Goal: Task Accomplishment & Management: Use online tool/utility

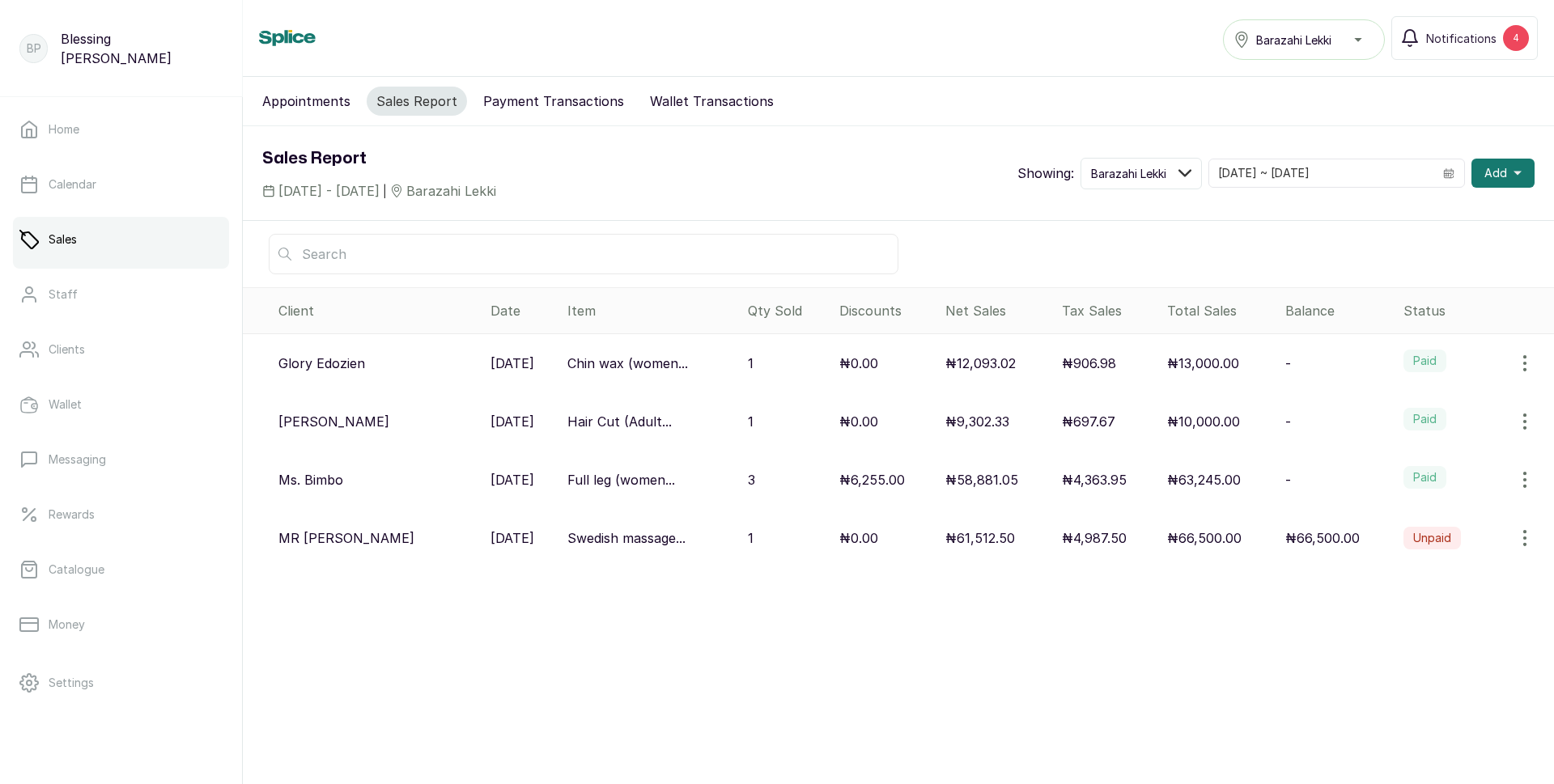
click at [1422, 364] on label "Paid" at bounding box center [1425, 361] width 43 height 23
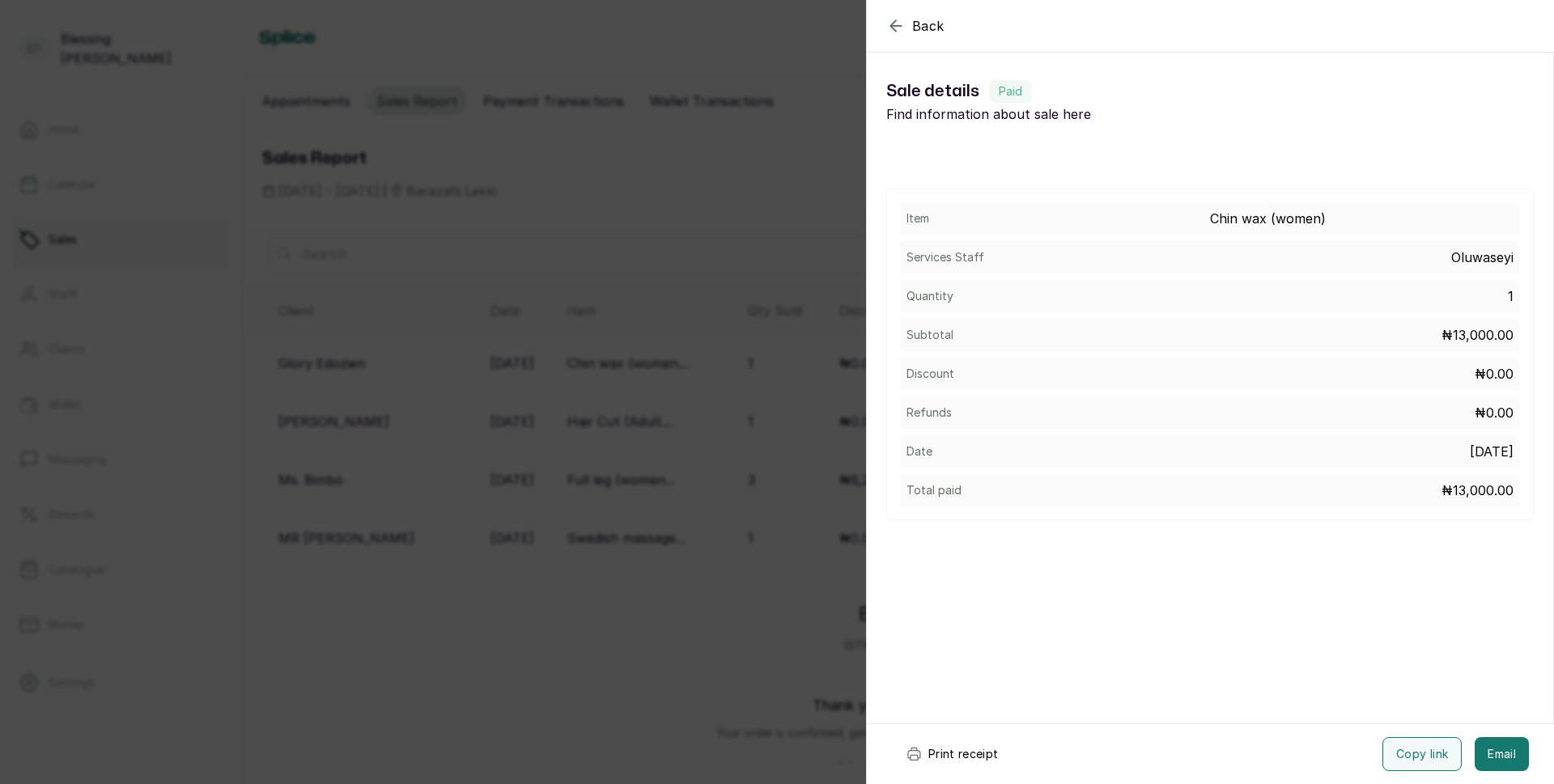
click at [944, 760] on button "Print receipt" at bounding box center [953, 755] width 119 height 34
click at [827, 648] on div "Back Sale details Sale details Paid Find information about sale here Item Chin …" at bounding box center [777, 392] width 1554 height 784
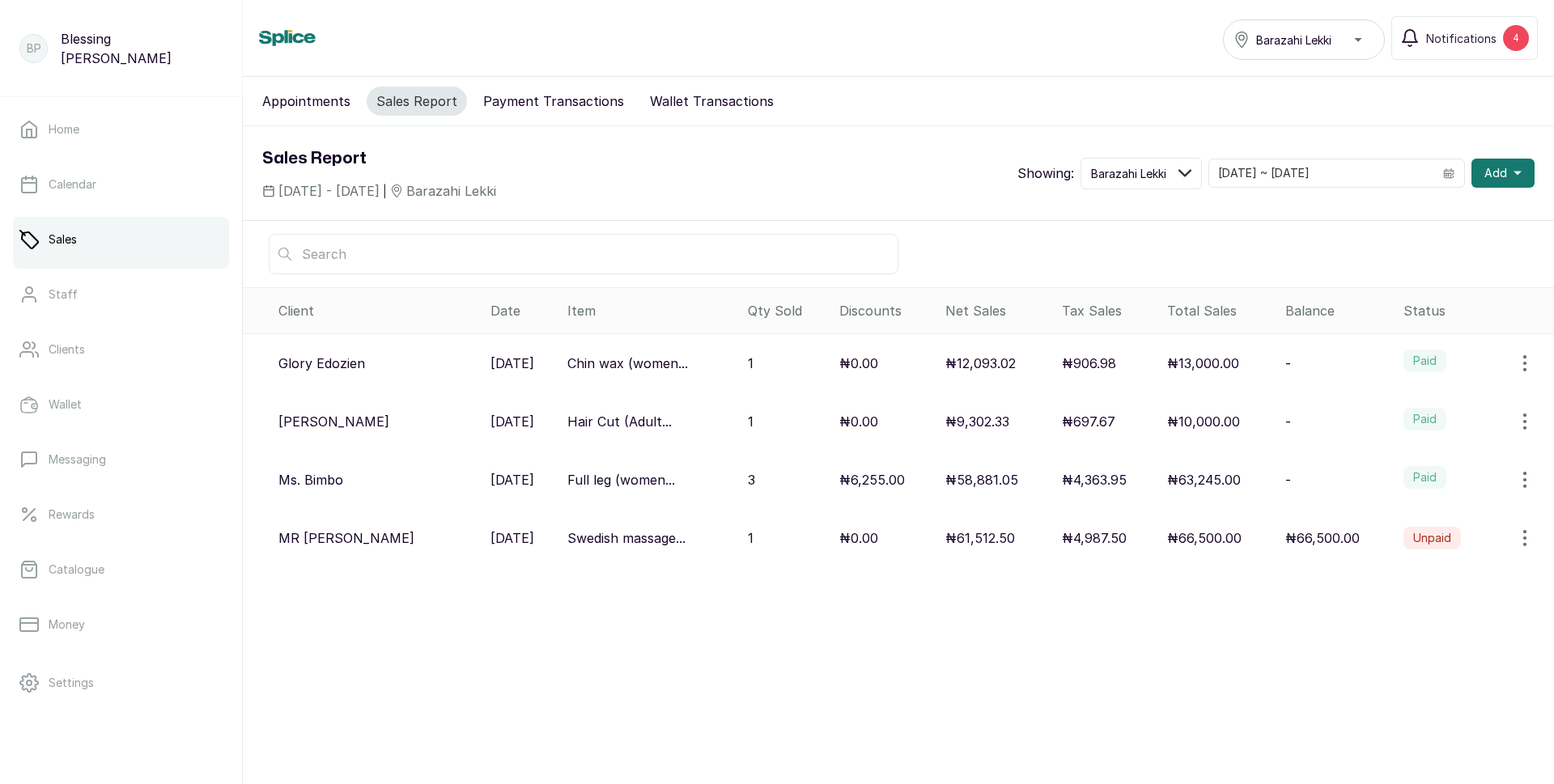
click at [1190, 416] on p "₦10,000.00" at bounding box center [1203, 421] width 73 height 20
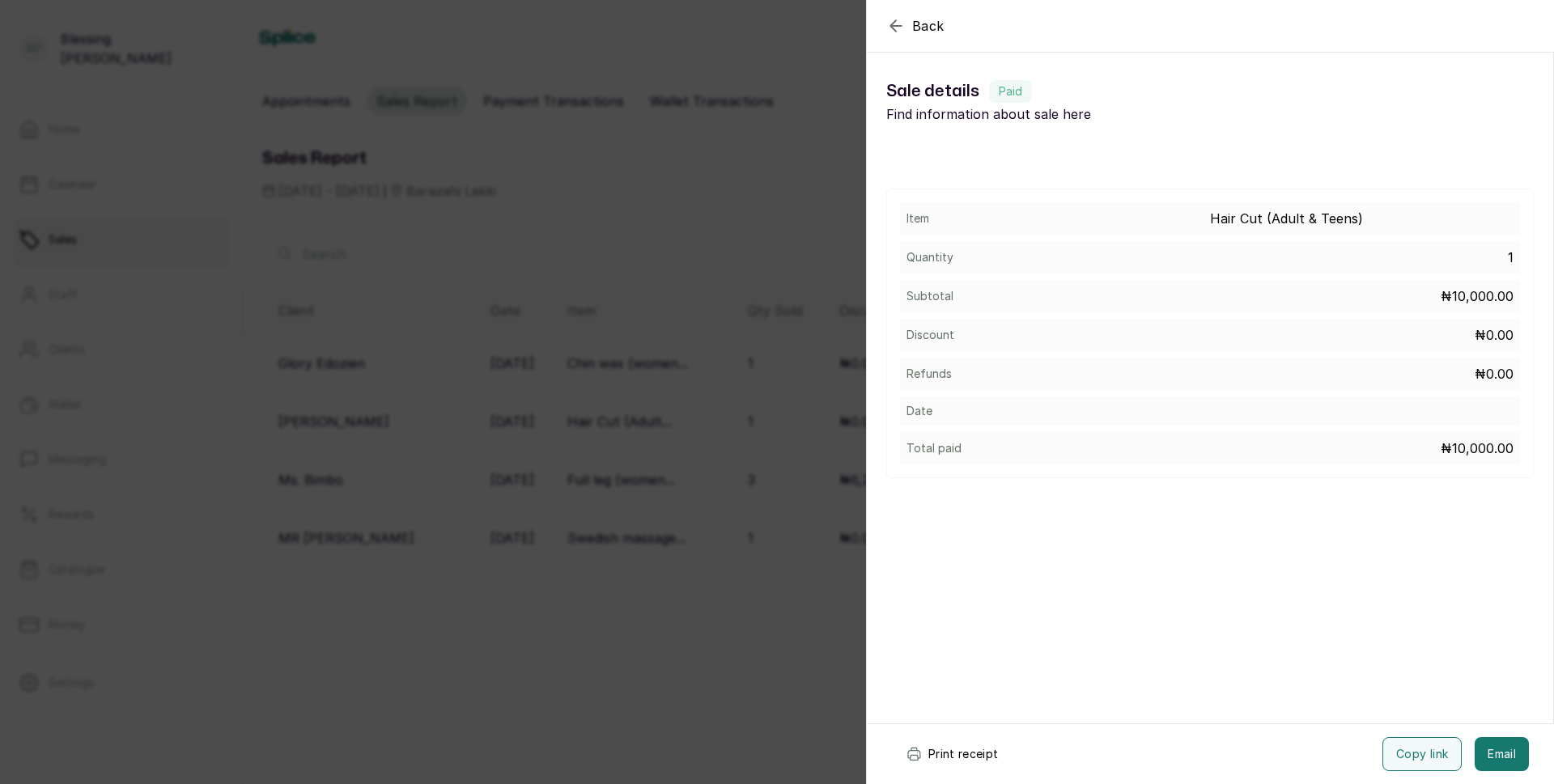
drag, startPoint x: 980, startPoint y: 755, endPoint x: 965, endPoint y: 737, distance: 23.4
click at [980, 753] on button "Print receipt" at bounding box center [953, 755] width 119 height 34
click at [973, 752] on button "Print receipt" at bounding box center [953, 755] width 119 height 34
click at [759, 531] on div "Back Sale details Sale details Paid Find information about sale here Item Hair …" at bounding box center [777, 392] width 1554 height 784
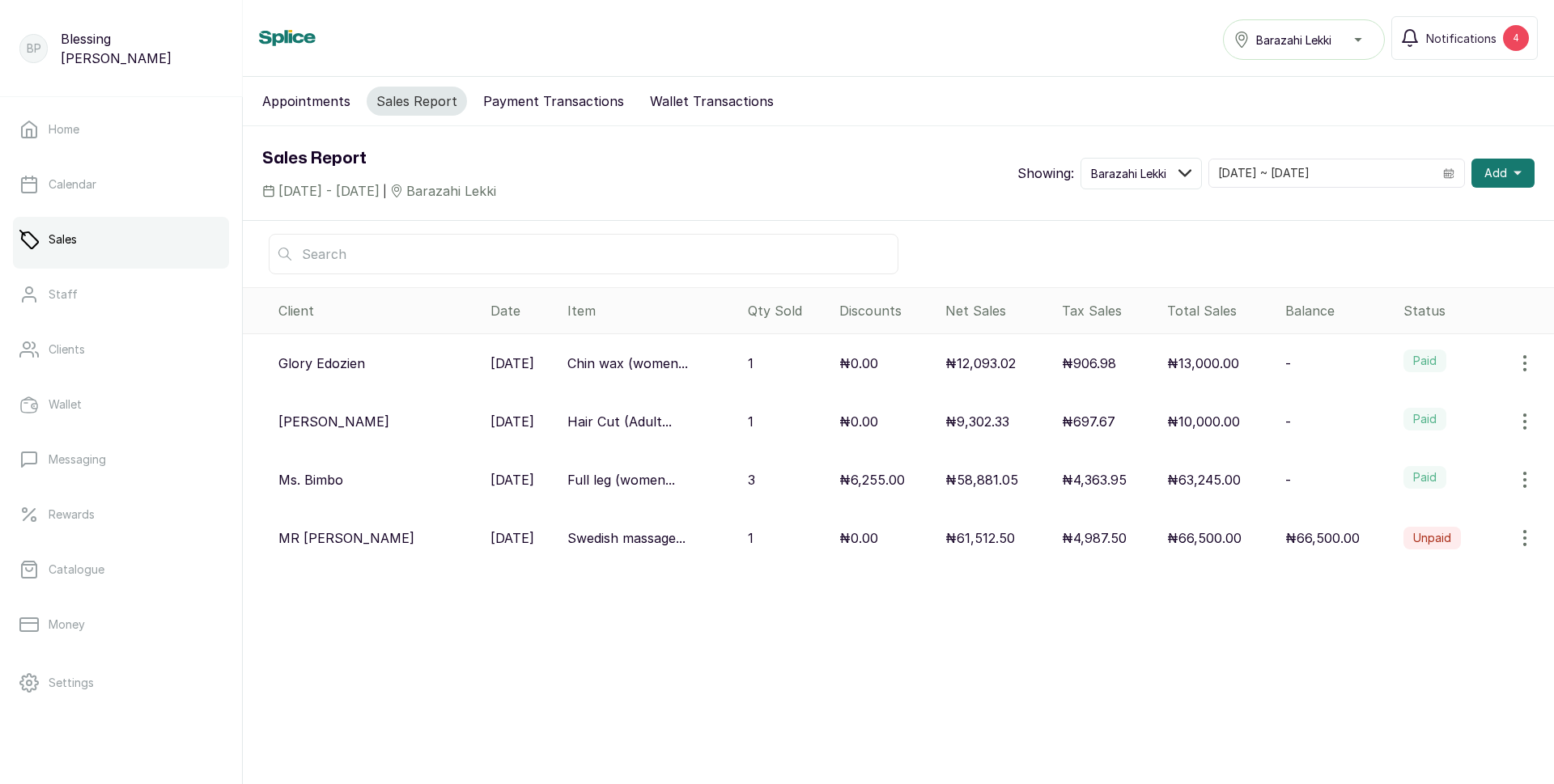
click at [1404, 494] on div "Paid" at bounding box center [1476, 480] width 144 height 33
click at [1404, 479] on label "Paid" at bounding box center [1425, 478] width 43 height 23
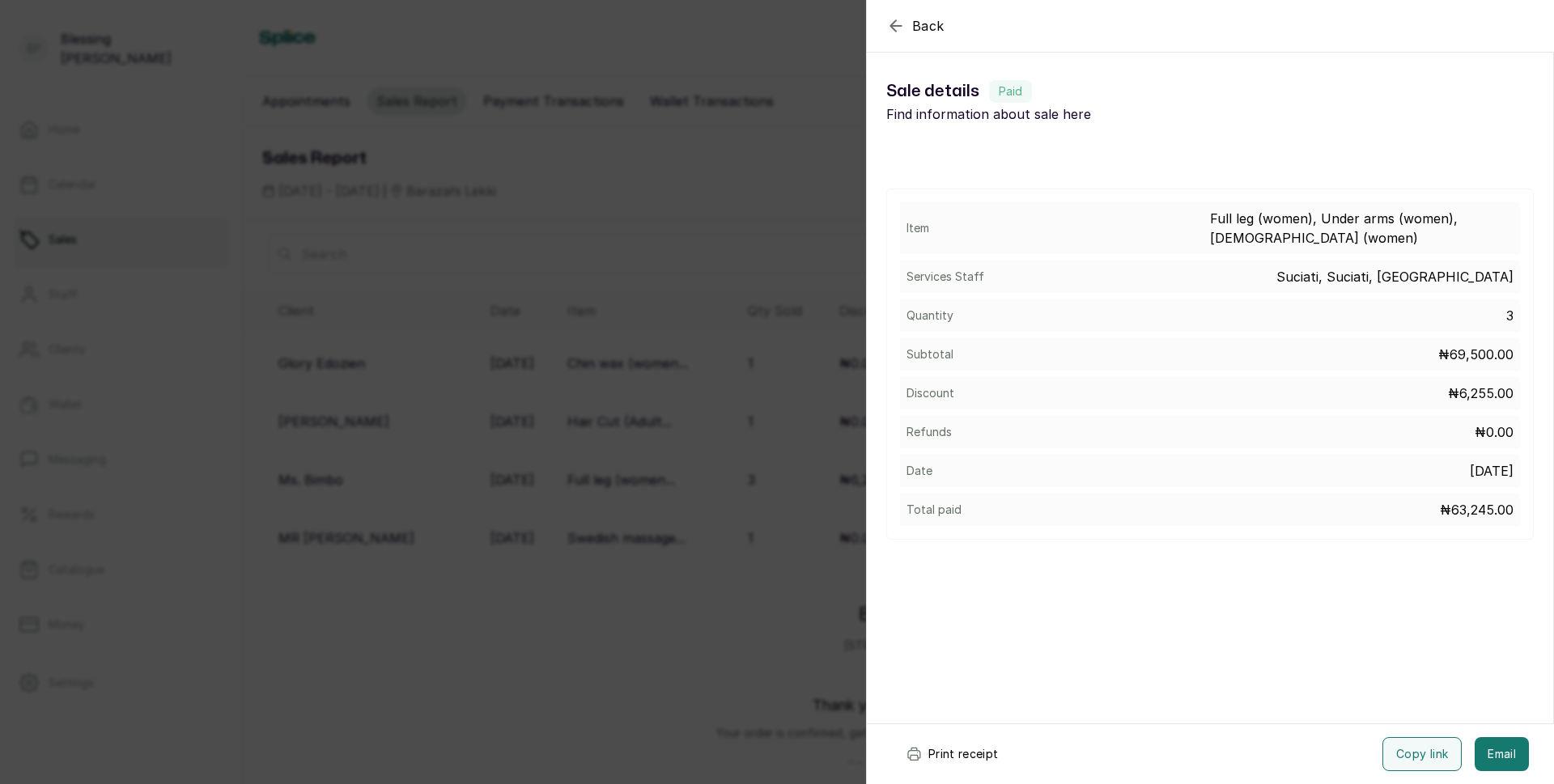
click at [950, 755] on button "Print receipt" at bounding box center [953, 755] width 119 height 34
click at [818, 625] on div "Back Sale details Sale details Paid Find information about sale here Item Full …" at bounding box center [777, 392] width 1554 height 784
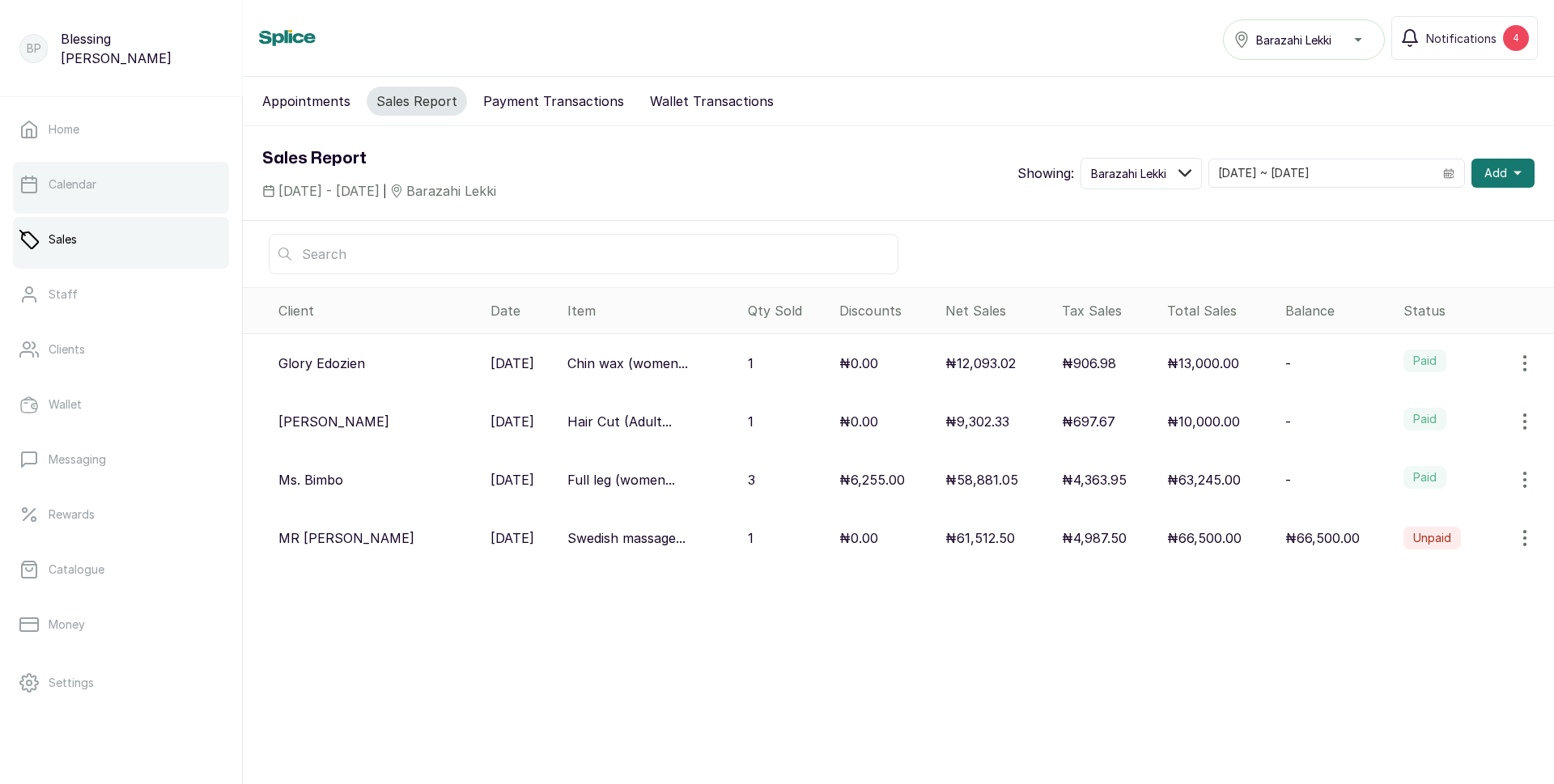
click at [72, 176] on p "Calendar" at bounding box center [72, 185] width 47 height 16
